Goal: Check status: Check status

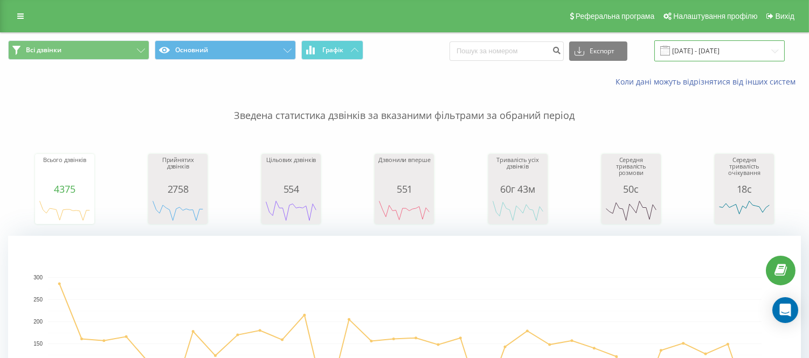
click at [699, 52] on input "[DATE] - [DATE]" at bounding box center [719, 50] width 130 height 21
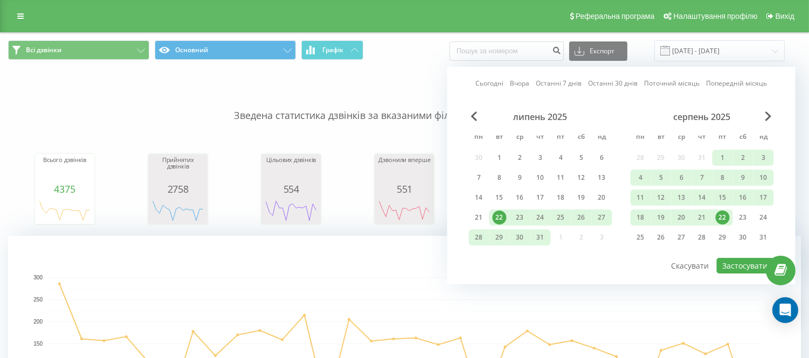
click at [725, 217] on div "22" at bounding box center [723, 218] width 14 height 14
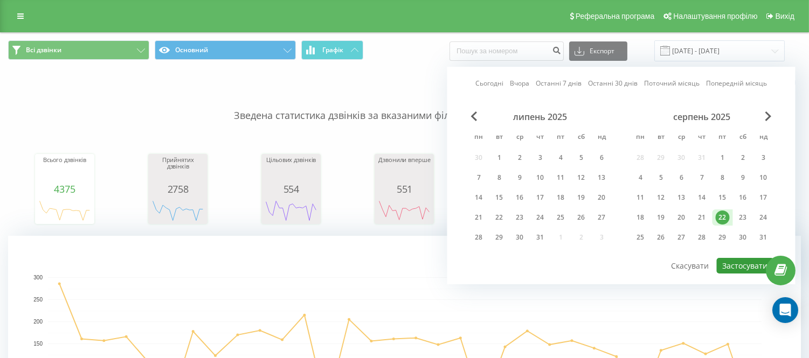
click at [725, 266] on button "Застосувати" at bounding box center [745, 266] width 57 height 16
type input "[DATE] - [DATE]"
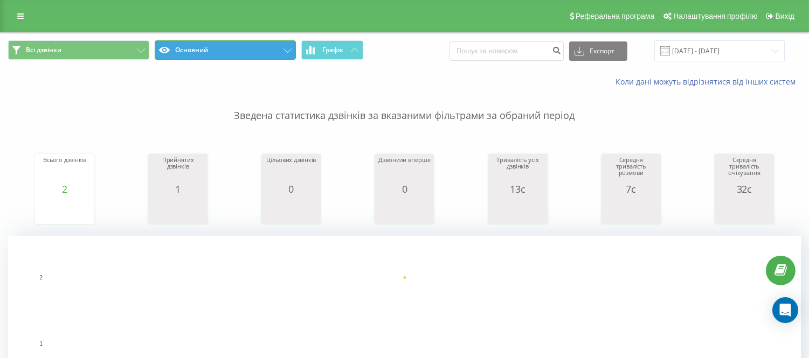
click at [254, 51] on button "Основний" at bounding box center [225, 49] width 141 height 19
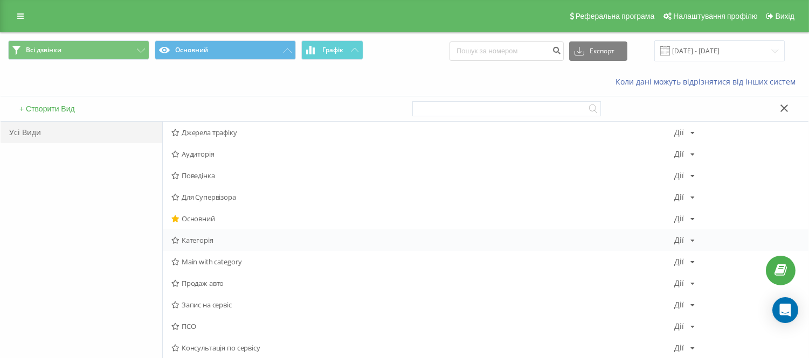
click at [189, 239] on span "Категорія" at bounding box center [422, 241] width 503 height 8
